Goal: Information Seeking & Learning: Learn about a topic

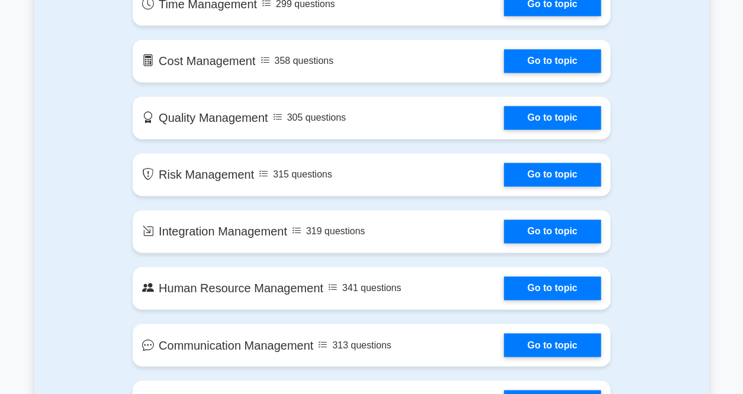
scroll to position [829, 0]
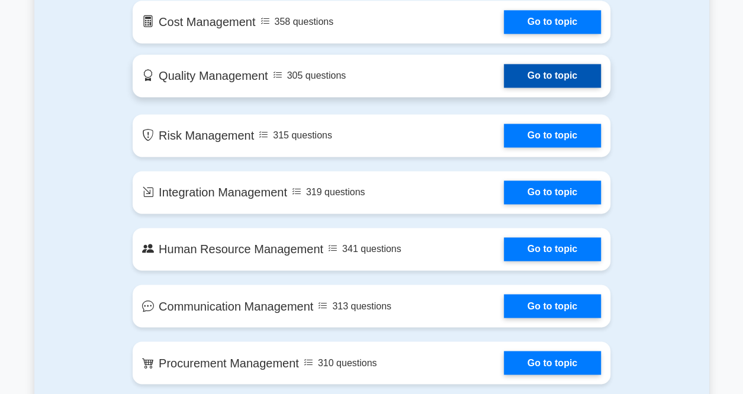
click at [504, 80] on link "Go to topic" at bounding box center [552, 76] width 97 height 24
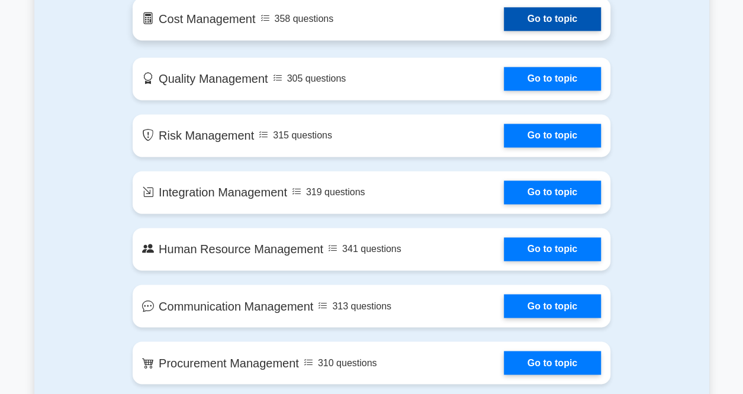
click at [504, 9] on link "Go to topic" at bounding box center [552, 19] width 97 height 24
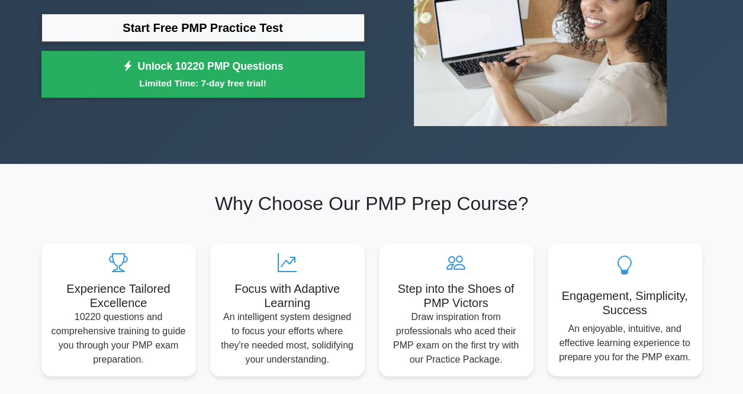
scroll to position [0, 0]
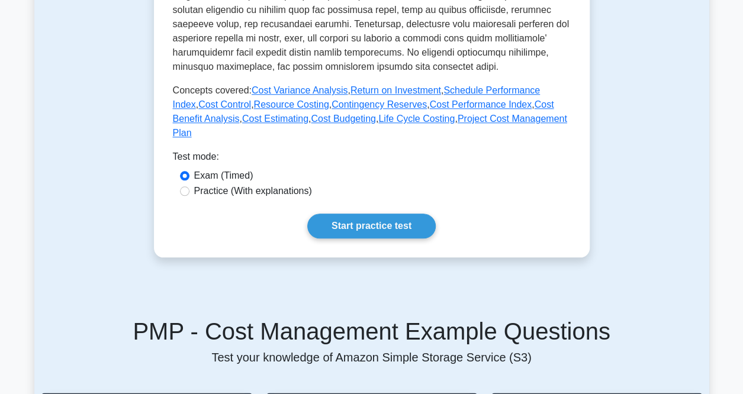
scroll to position [355, 0]
